Goal: Obtain resource: Obtain resource

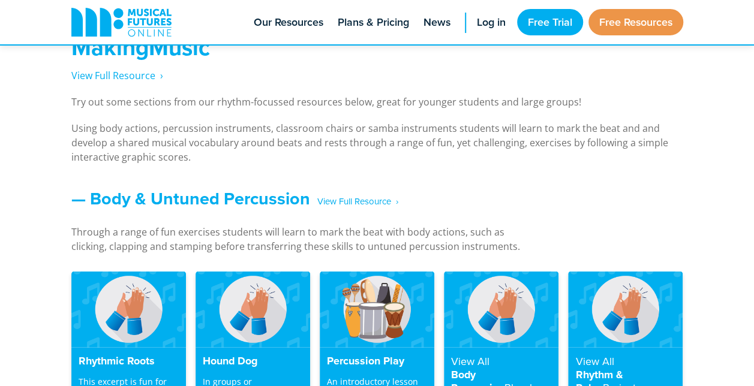
scroll to position [1066, 0]
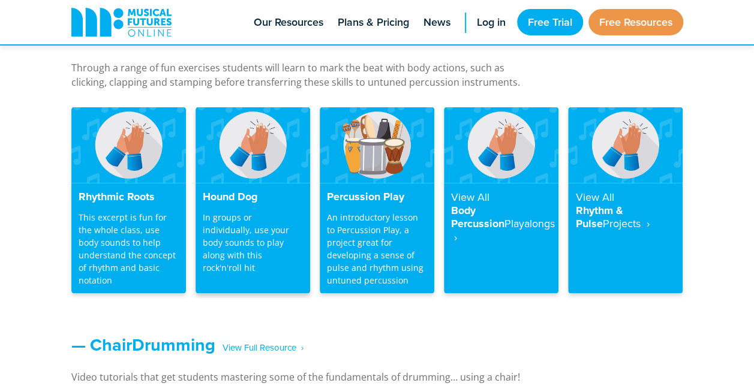
click at [236, 219] on p "In groups or individually, use your body sounds to play along with this rock'n'…" at bounding box center [253, 241] width 100 height 63
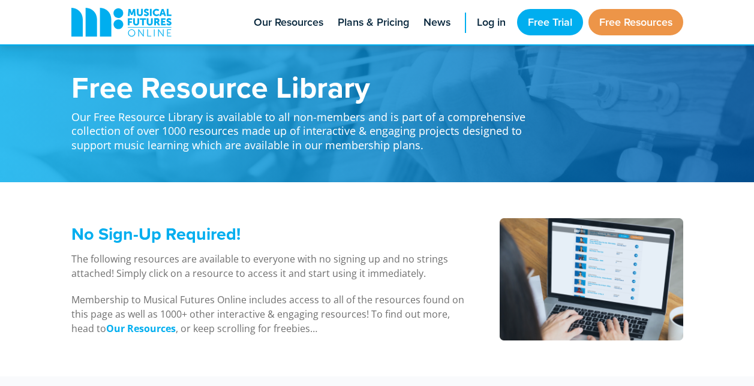
scroll to position [1066, 0]
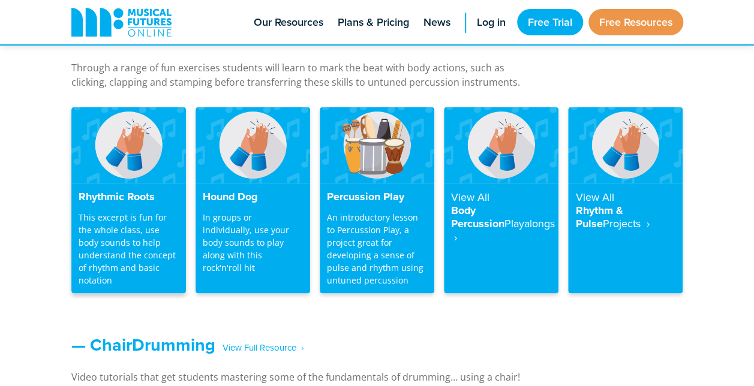
click at [86, 225] on p "This excerpt is fun for the whole class, use body sounds to help understand the…" at bounding box center [129, 248] width 100 height 76
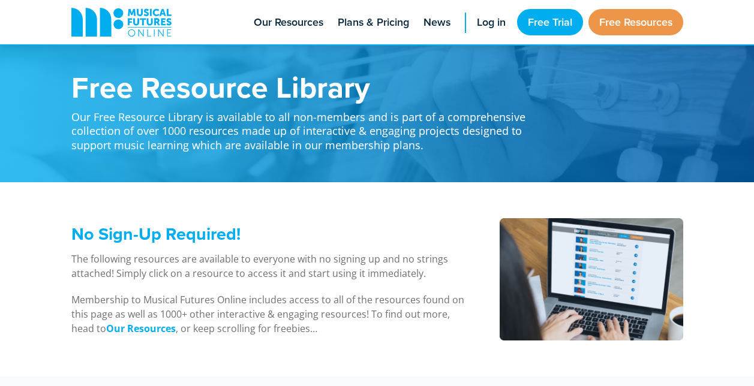
scroll to position [1067, 0]
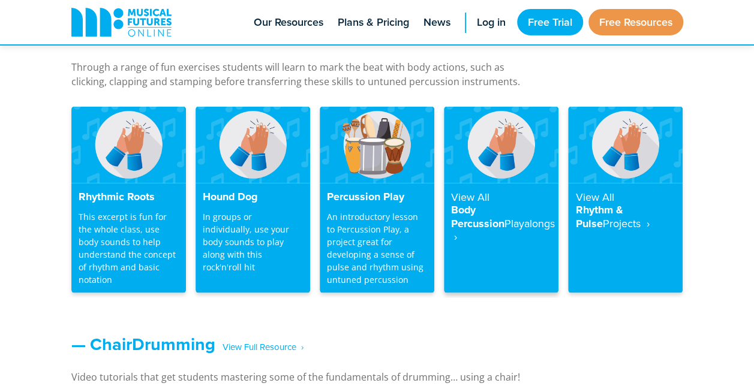
click at [519, 212] on h4 "View All Body Percussion Playalongs ‎ ›" at bounding box center [501, 216] width 100 height 53
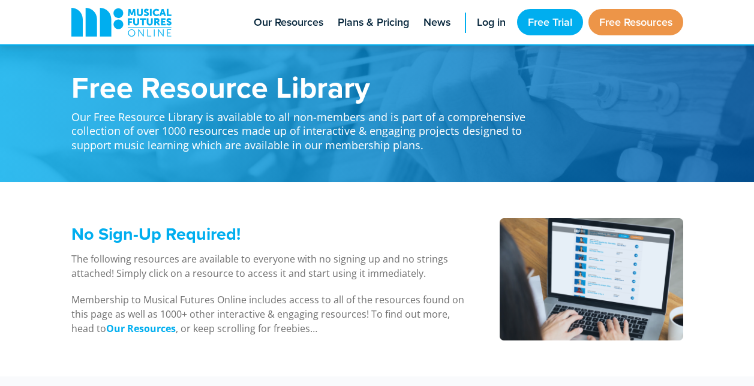
scroll to position [1066, 0]
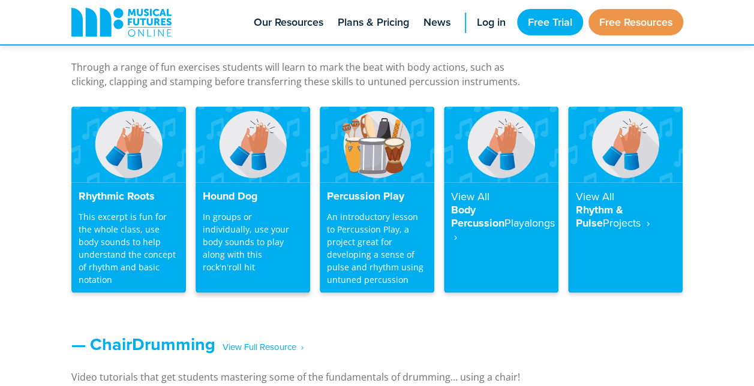
click at [239, 202] on h4 "Hound Dog" at bounding box center [253, 195] width 100 height 13
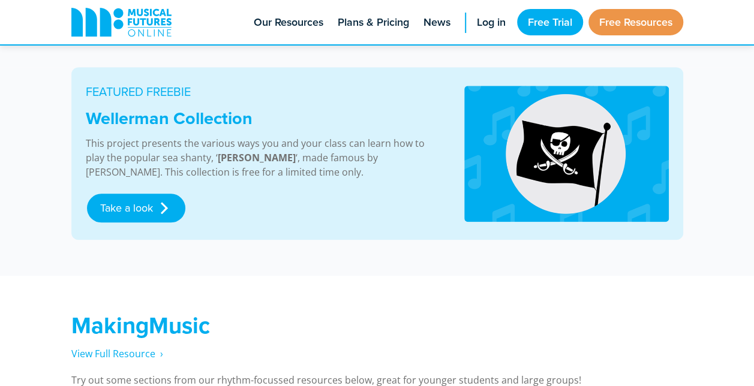
scroll to position [634, 0]
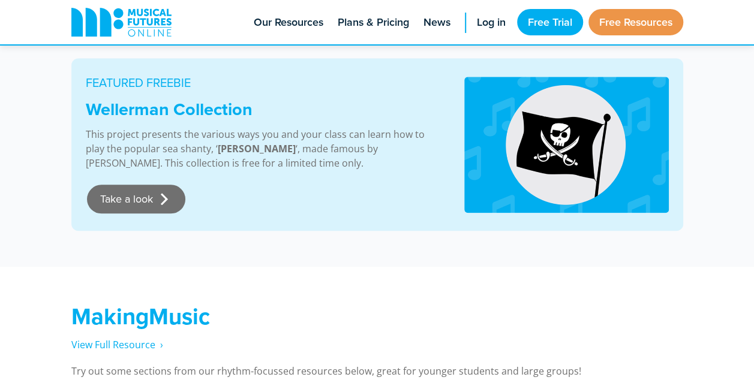
click at [118, 197] on link "Take a look" at bounding box center [136, 199] width 98 height 29
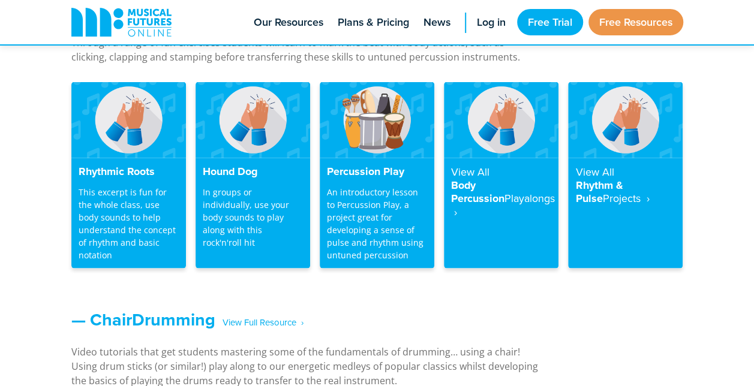
scroll to position [0, 0]
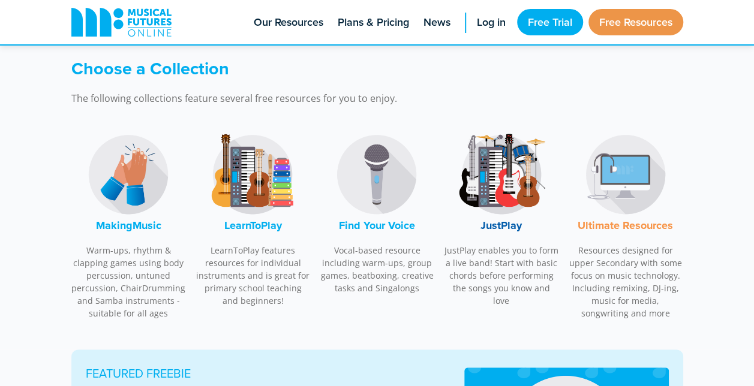
scroll to position [352, 0]
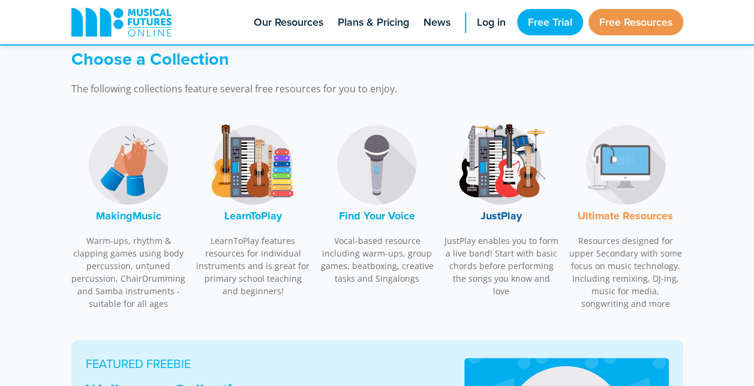
click at [500, 212] on font "JustPlay" at bounding box center [500, 216] width 41 height 16
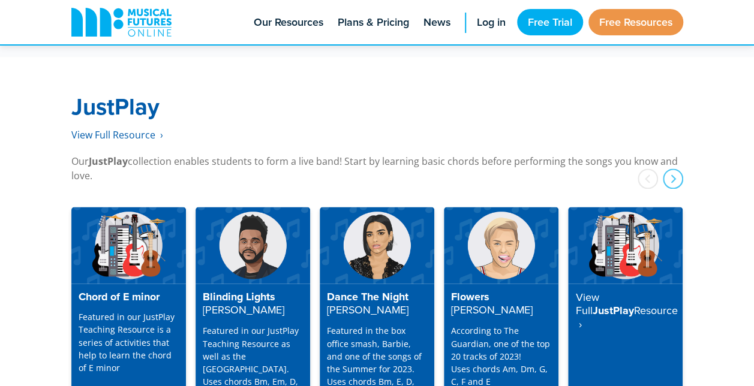
scroll to position [3077, 0]
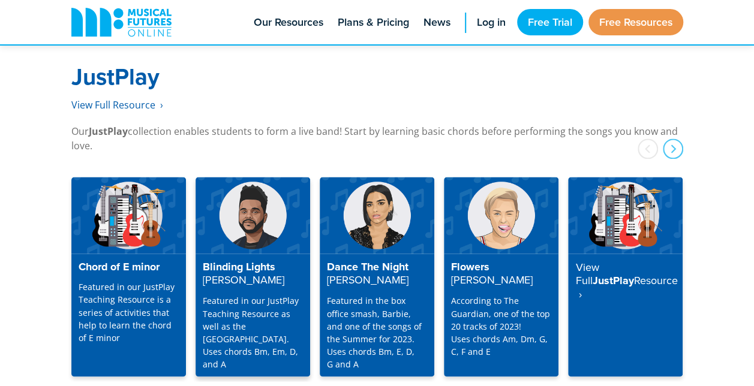
click at [253, 294] on p "Featured in our JustPlay Teaching Resource as well as the [GEOGRAPHIC_DATA]. Us…" at bounding box center [253, 332] width 100 height 76
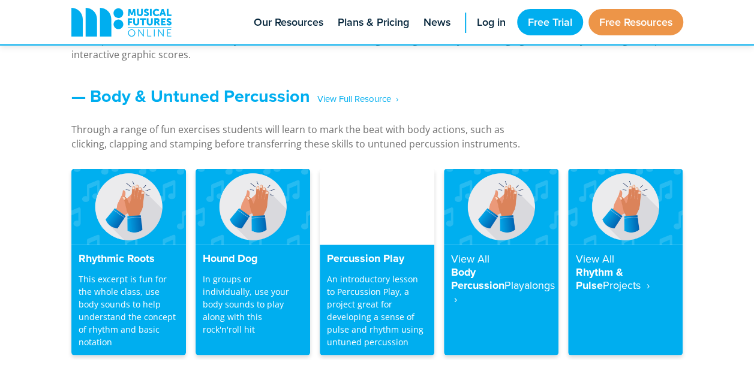
scroll to position [1046, 0]
